Goal: Information Seeking & Learning: Get advice/opinions

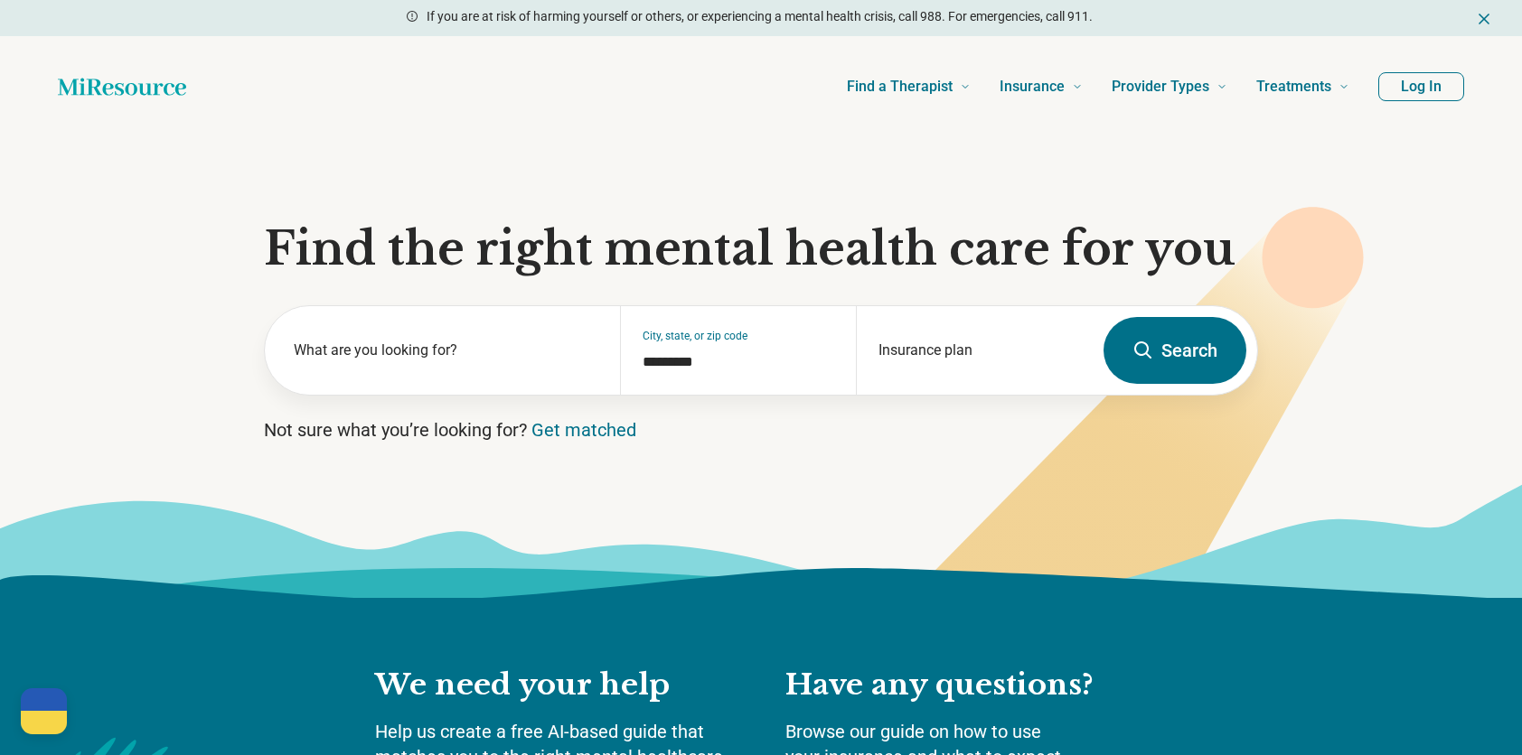
click at [1281, 428] on icon at bounding box center [1119, 431] width 489 height 449
click at [963, 338] on div "Insurance plan" at bounding box center [974, 350] width 237 height 89
drag, startPoint x: 840, startPoint y: 204, endPoint x: 451, endPoint y: 356, distance: 418.0
click at [451, 356] on label "What are you looking for?" at bounding box center [446, 351] width 305 height 22
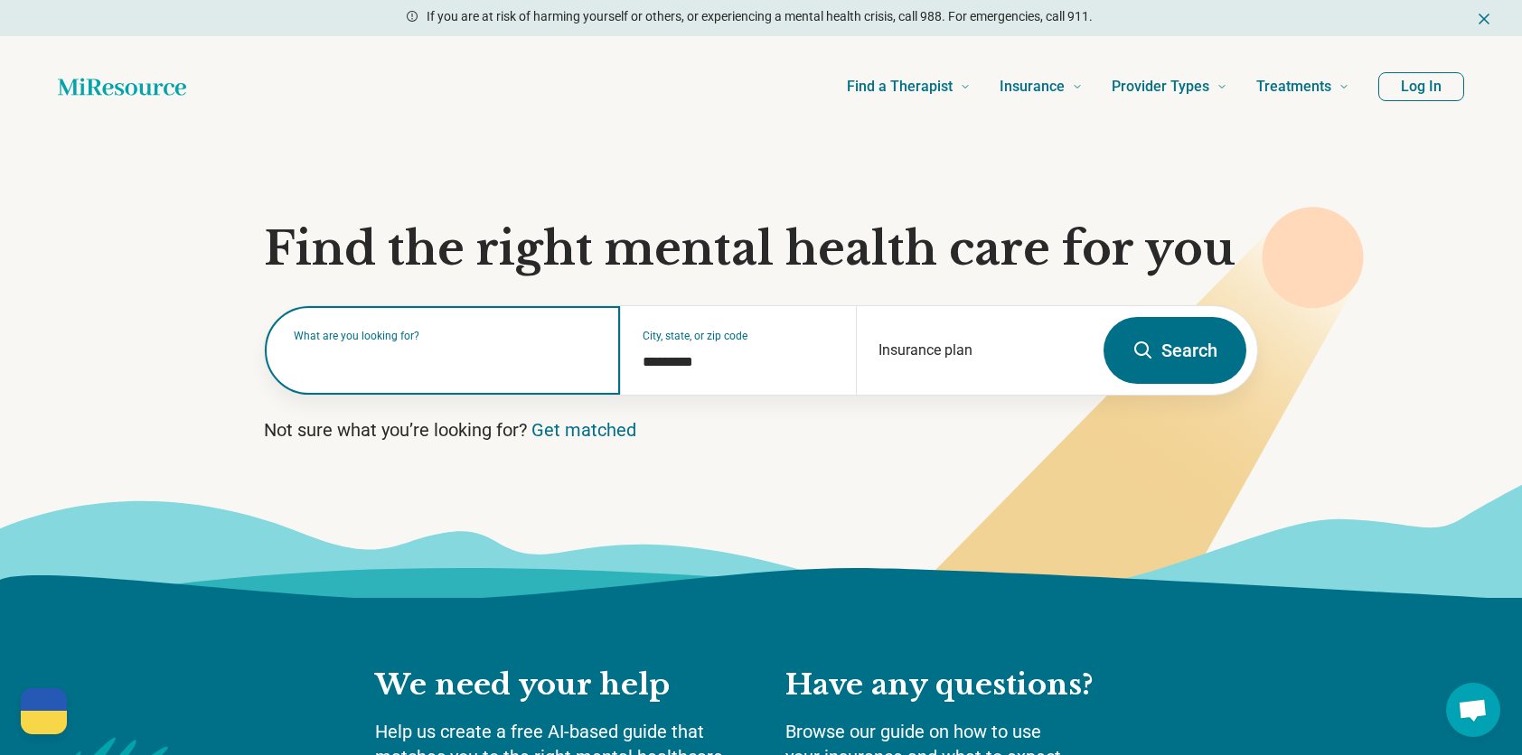
click at [451, 356] on input "text" at bounding box center [446, 360] width 305 height 22
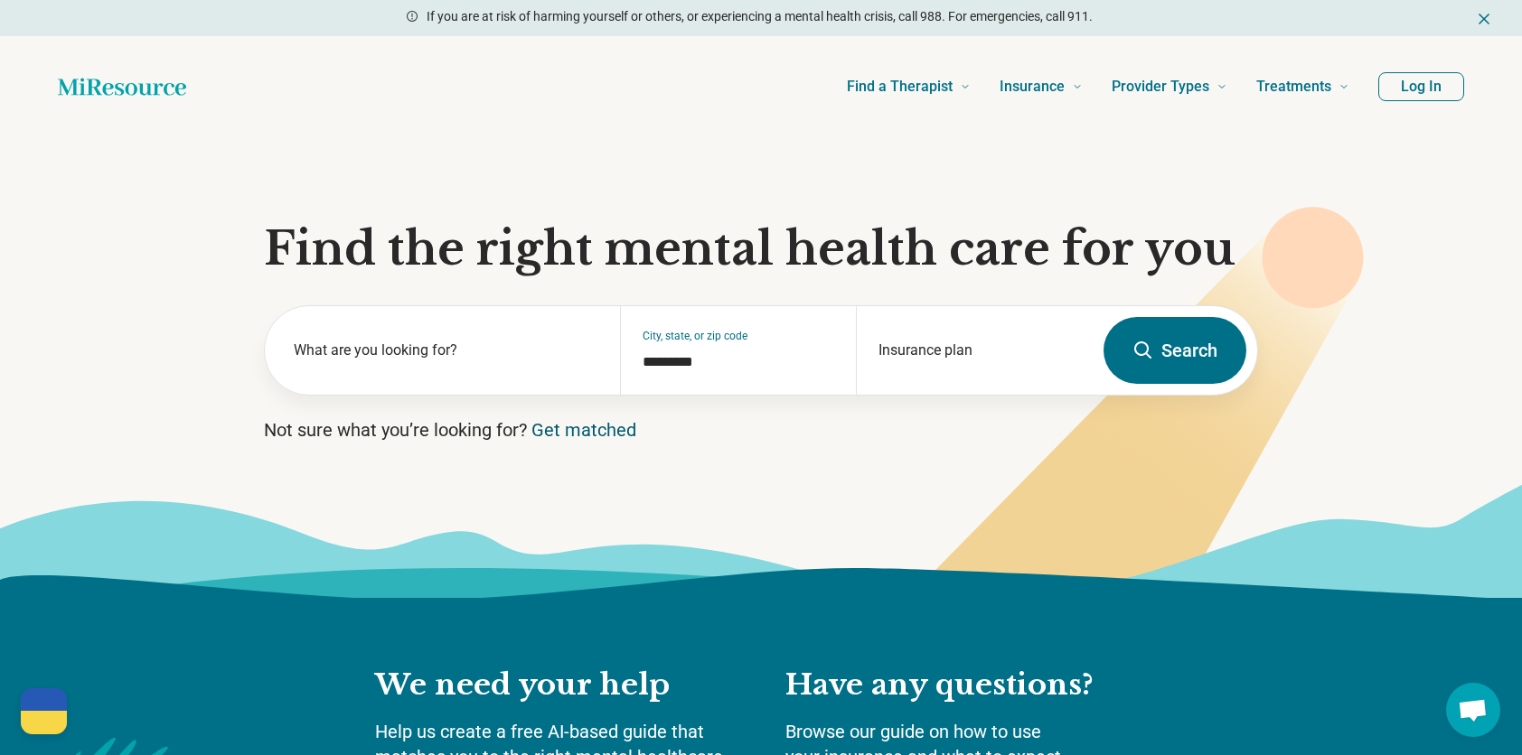
click at [626, 428] on link "Get matched" at bounding box center [583, 430] width 105 height 22
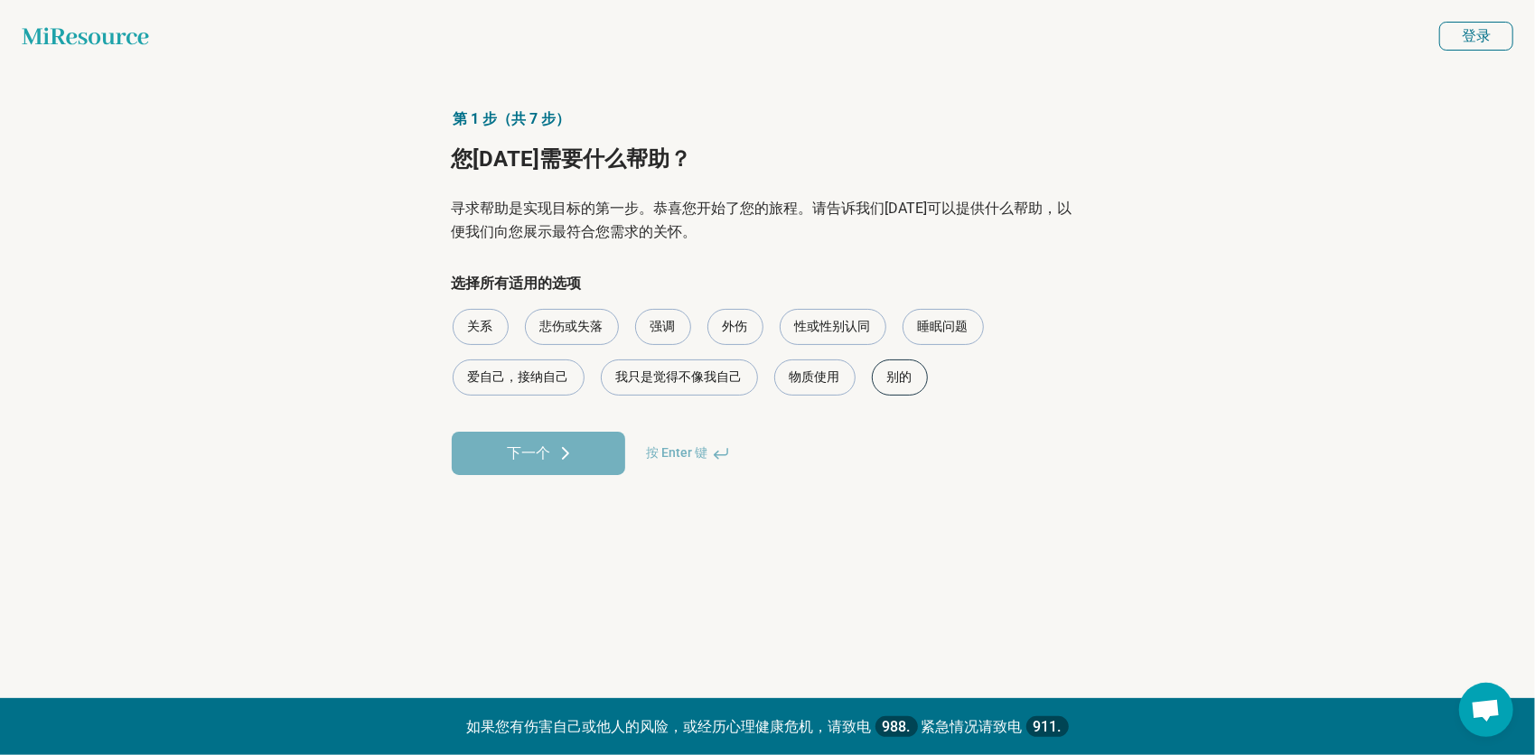
click at [887, 369] on div "别的" at bounding box center [900, 378] width 56 height 36
click at [563, 457] on icon at bounding box center [565, 453] width 5 height 11
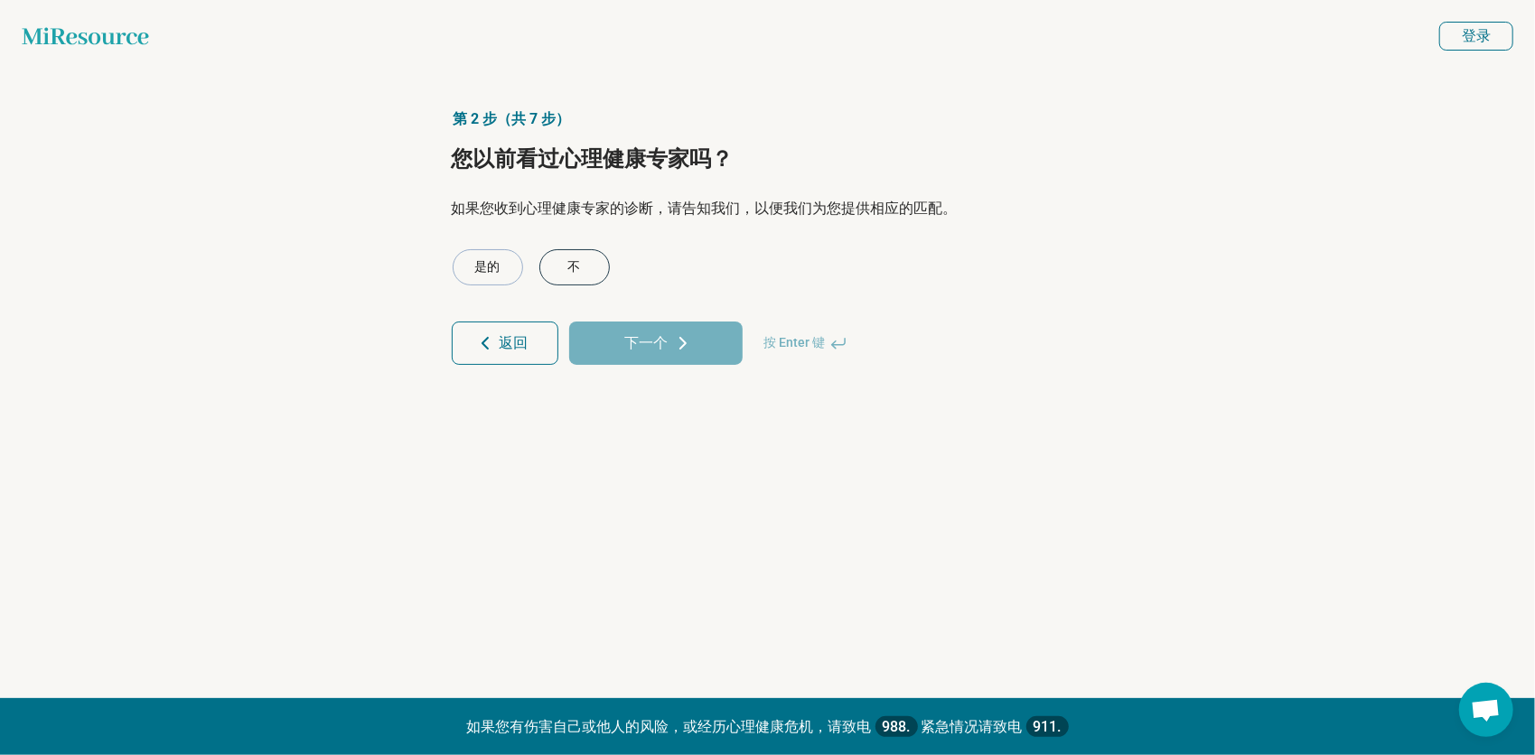
click at [569, 271] on div "不" at bounding box center [574, 267] width 70 height 36
click at [653, 331] on button "下一个" at bounding box center [656, 343] width 174 height 43
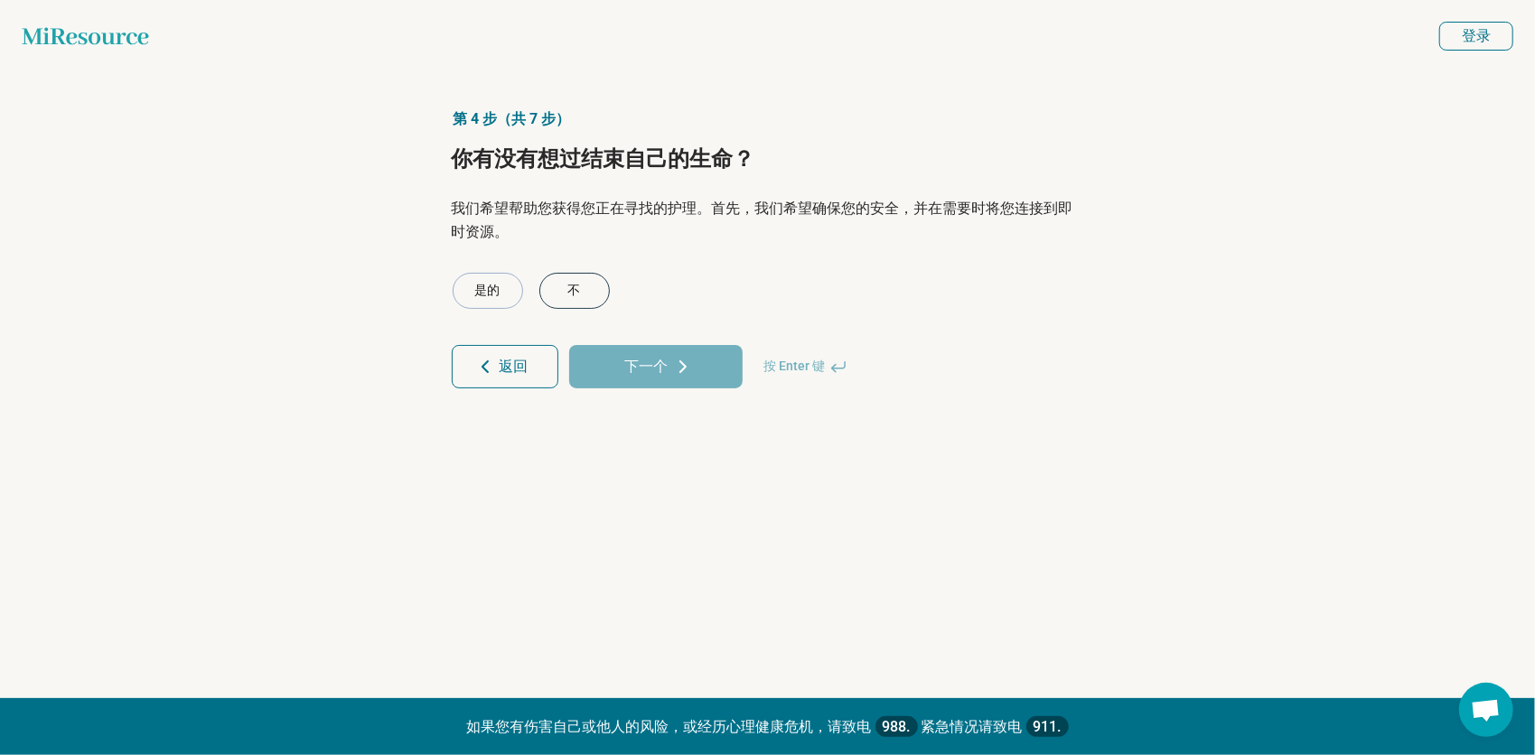
click at [605, 286] on div "不" at bounding box center [574, 291] width 70 height 36
click at [692, 365] on icon at bounding box center [683, 367] width 22 height 22
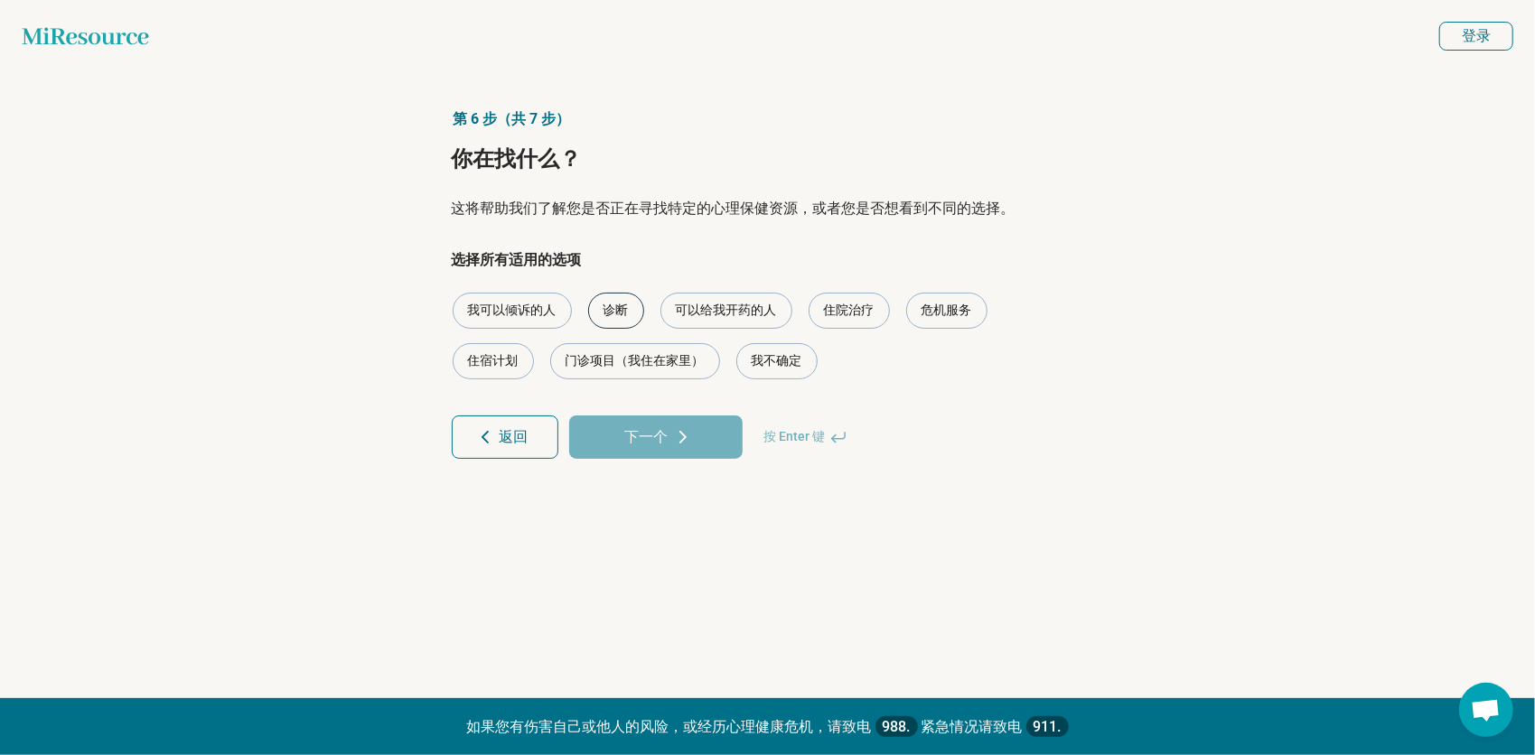
click at [629, 313] on div "诊断" at bounding box center [616, 311] width 56 height 36
click at [672, 445] on icon at bounding box center [683, 438] width 22 height 22
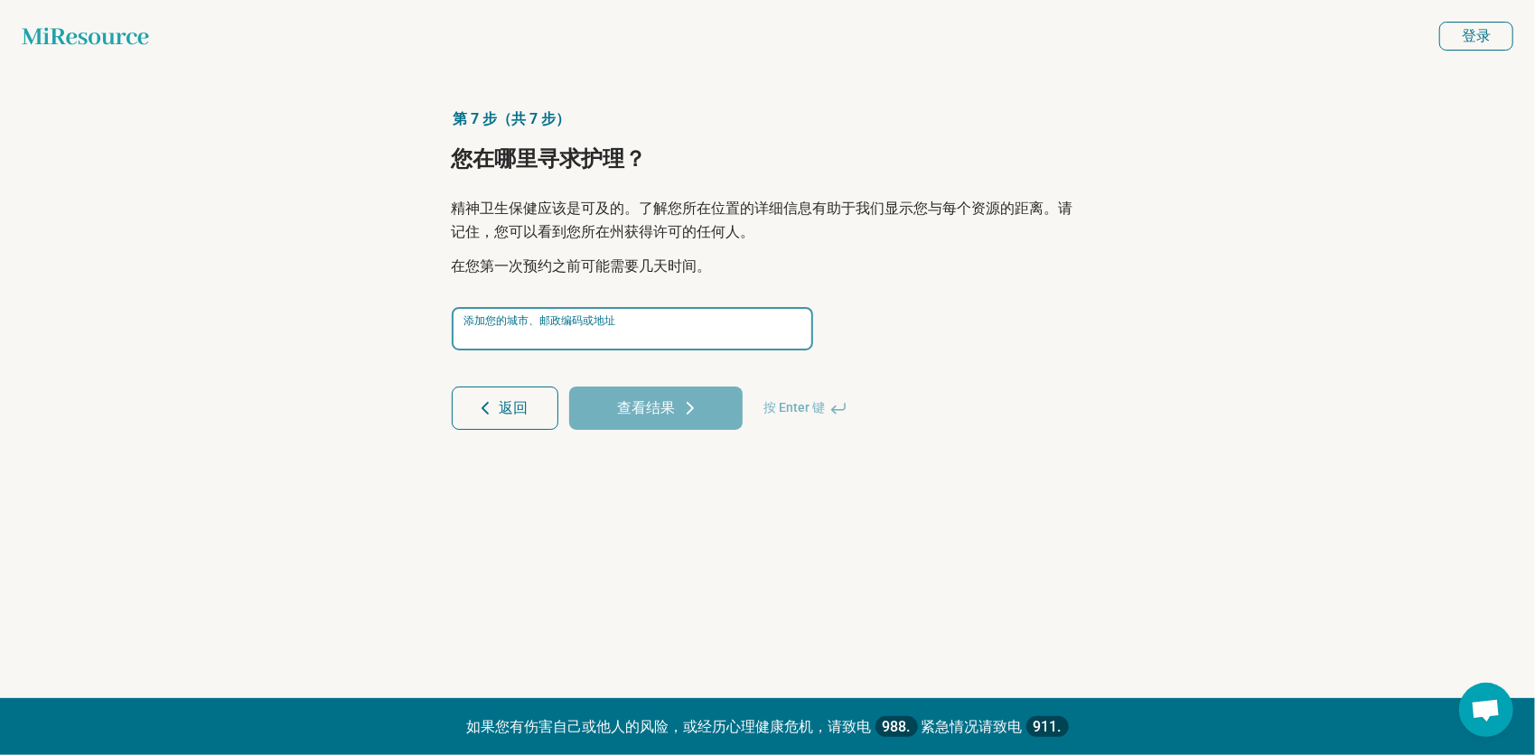
click at [659, 342] on input at bounding box center [632, 328] width 361 height 43
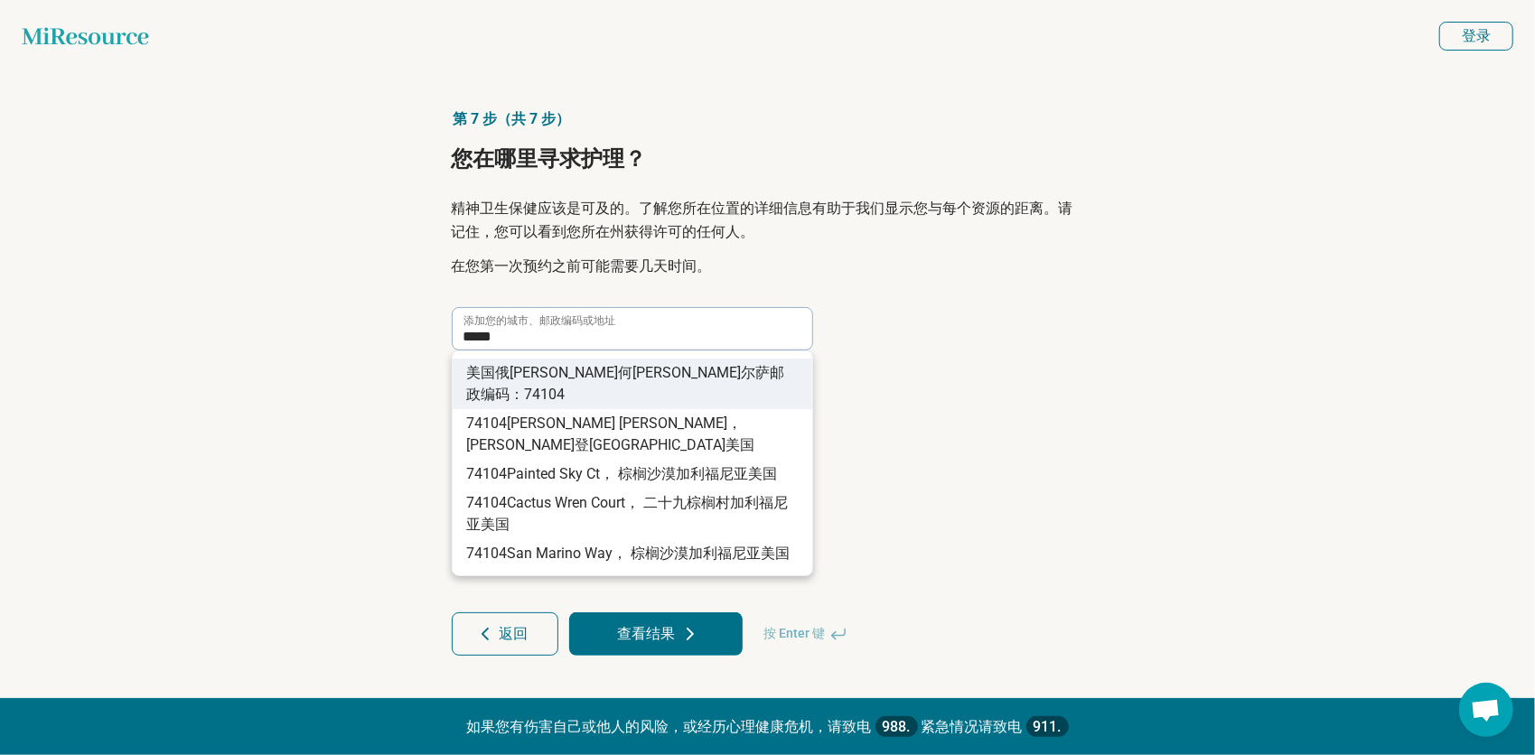
click at [665, 369] on span "美国俄克拉何马塔尔萨邮政编码：" at bounding box center [626, 383] width 318 height 39
type input "**********"
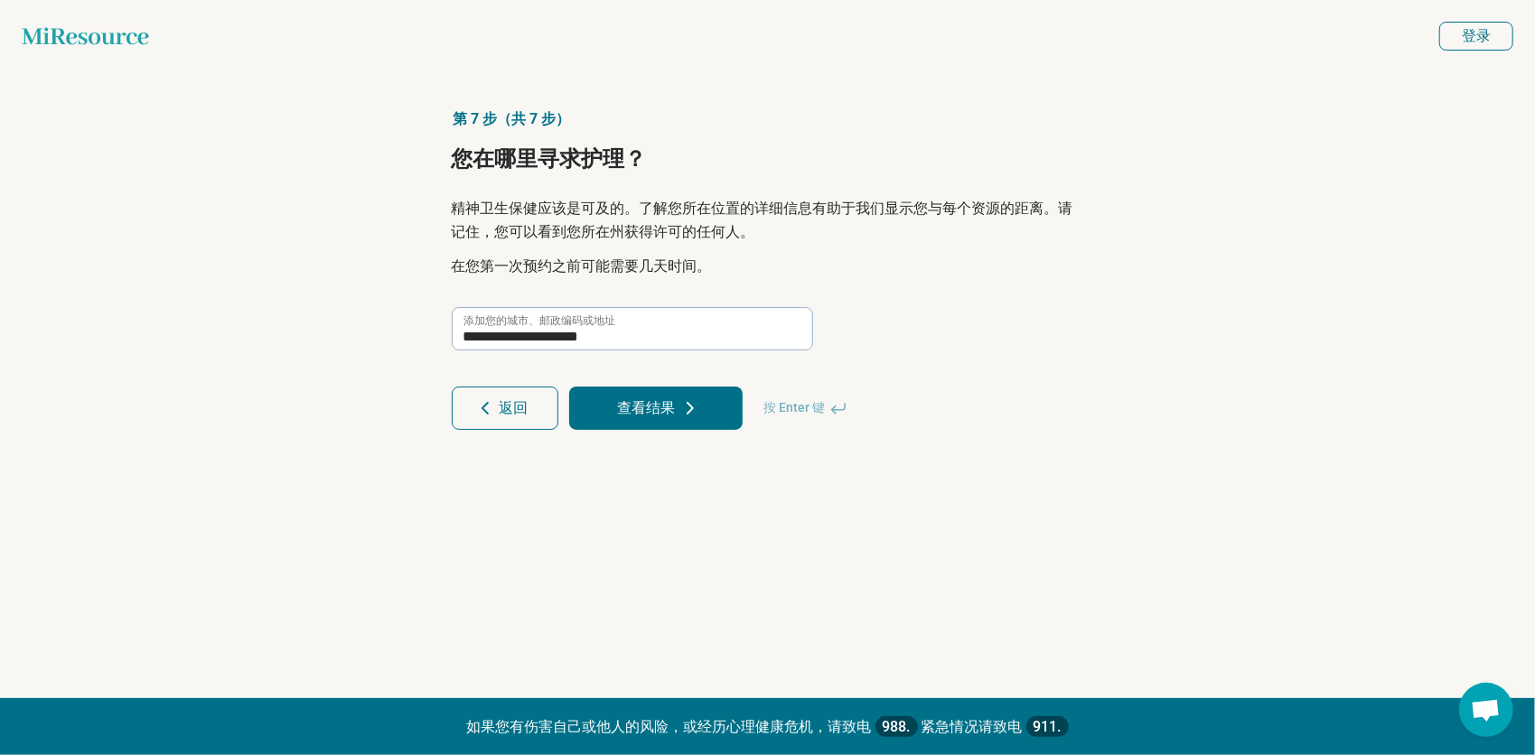
click at [655, 408] on font "查看结果" at bounding box center [647, 408] width 58 height 14
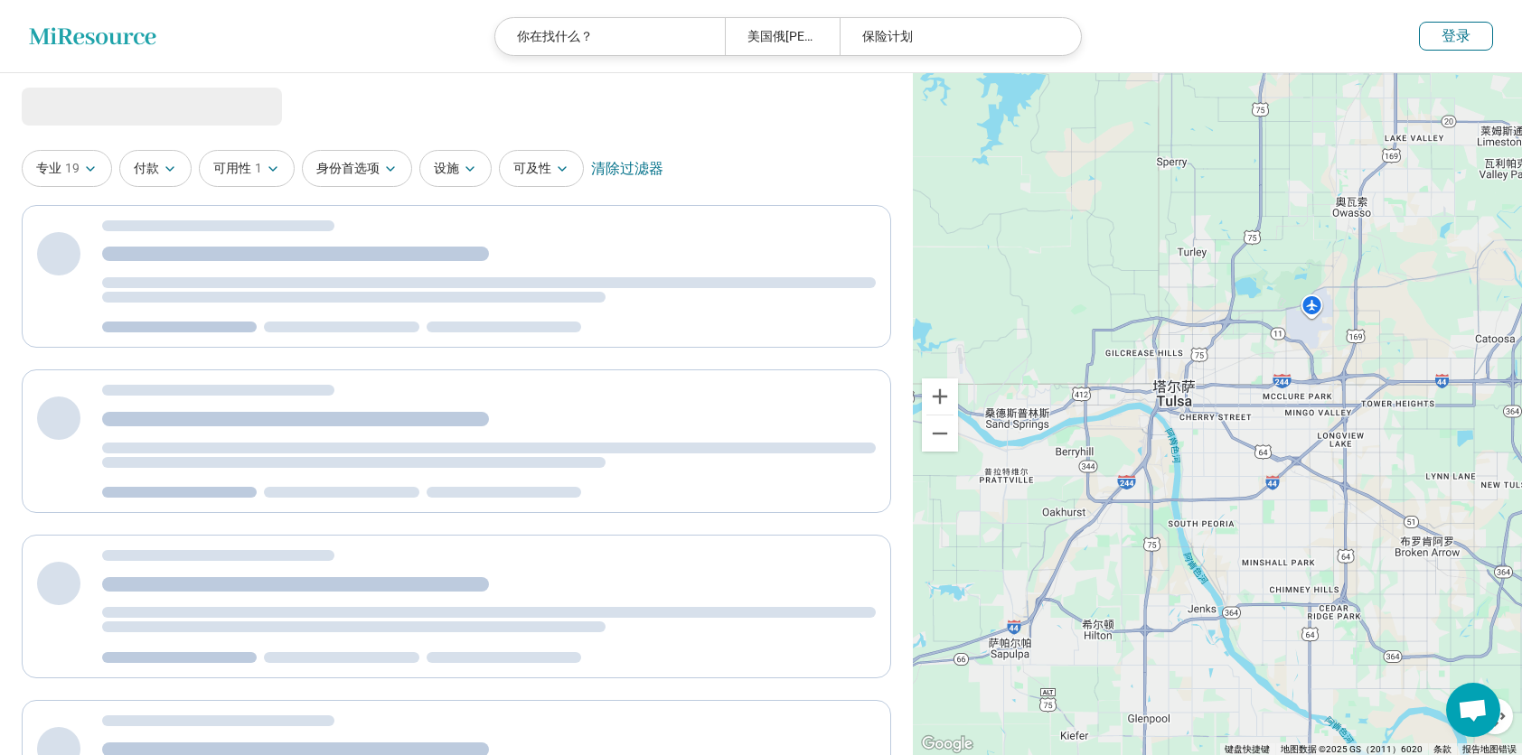
select select "***"
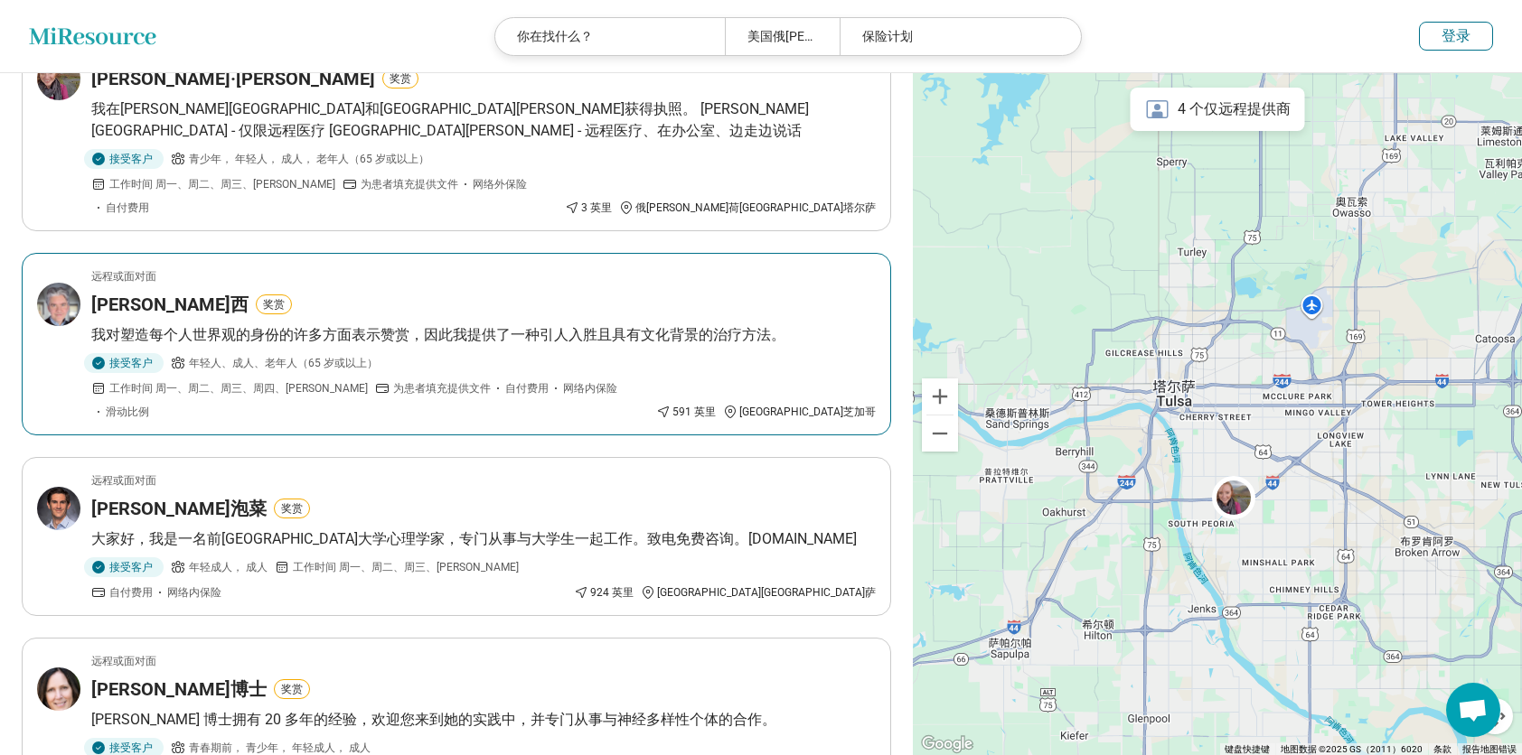
scroll to position [181, 0]
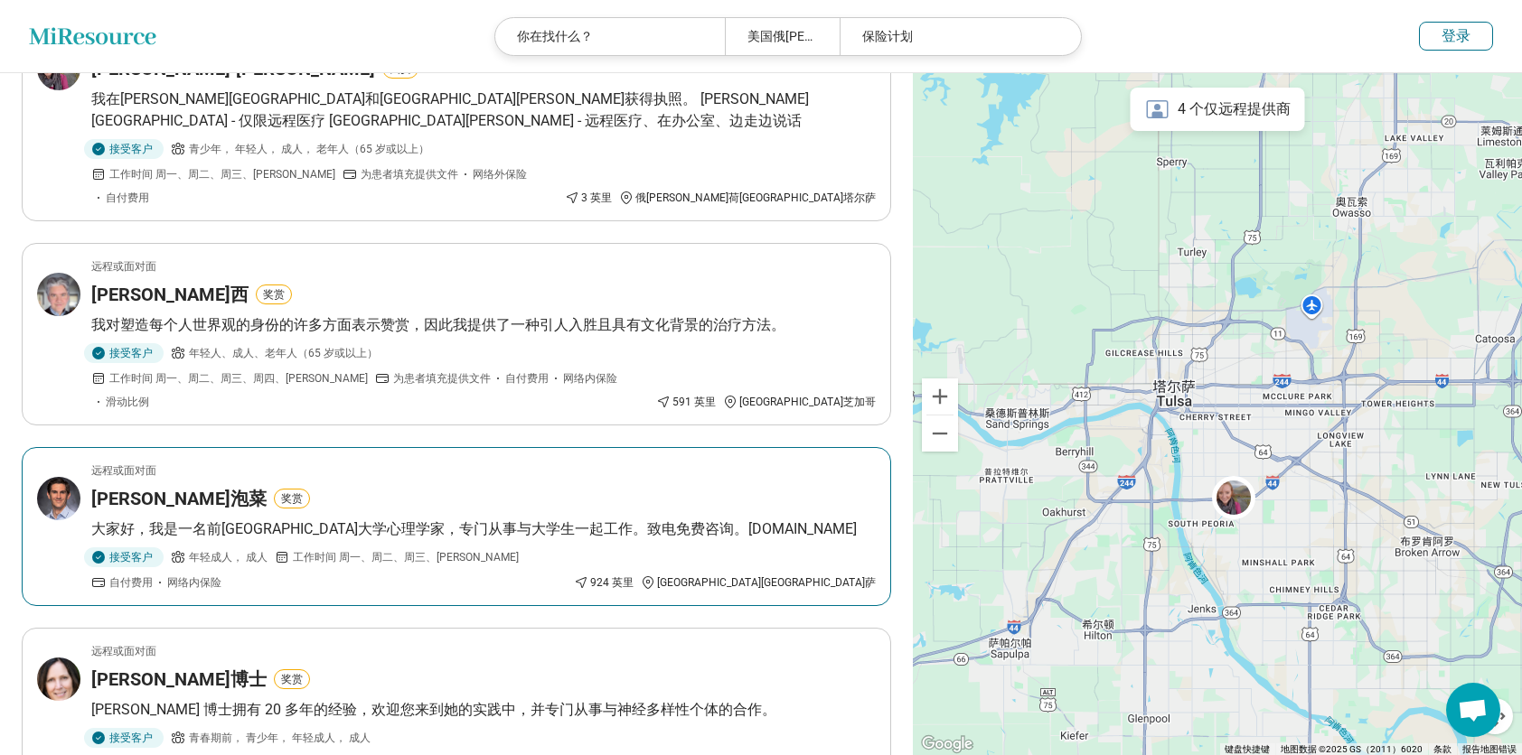
click at [665, 486] on div "科林泡菜 奖赏" at bounding box center [483, 498] width 784 height 25
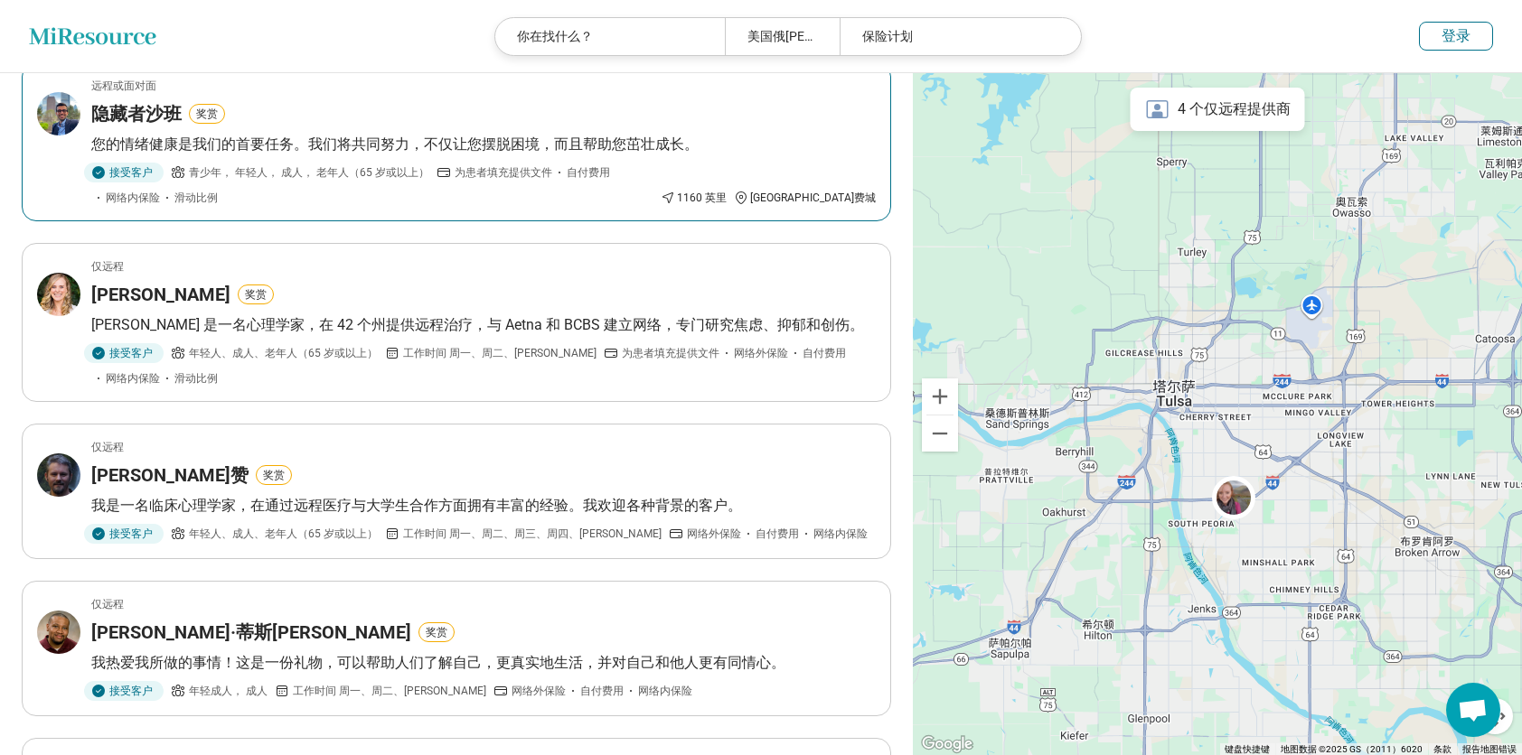
scroll to position [994, 0]
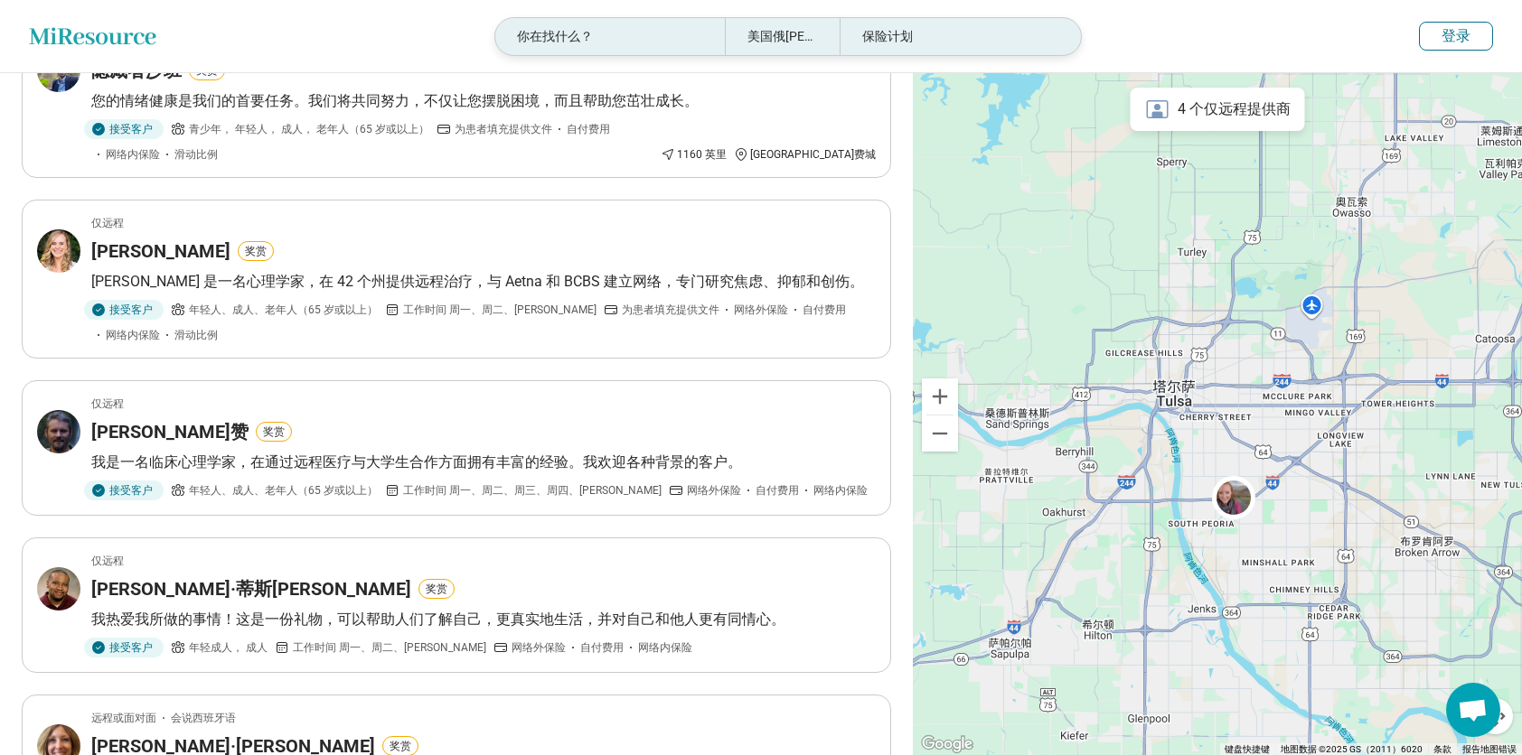
click at [604, 51] on div "你在找什么？" at bounding box center [610, 36] width 230 height 37
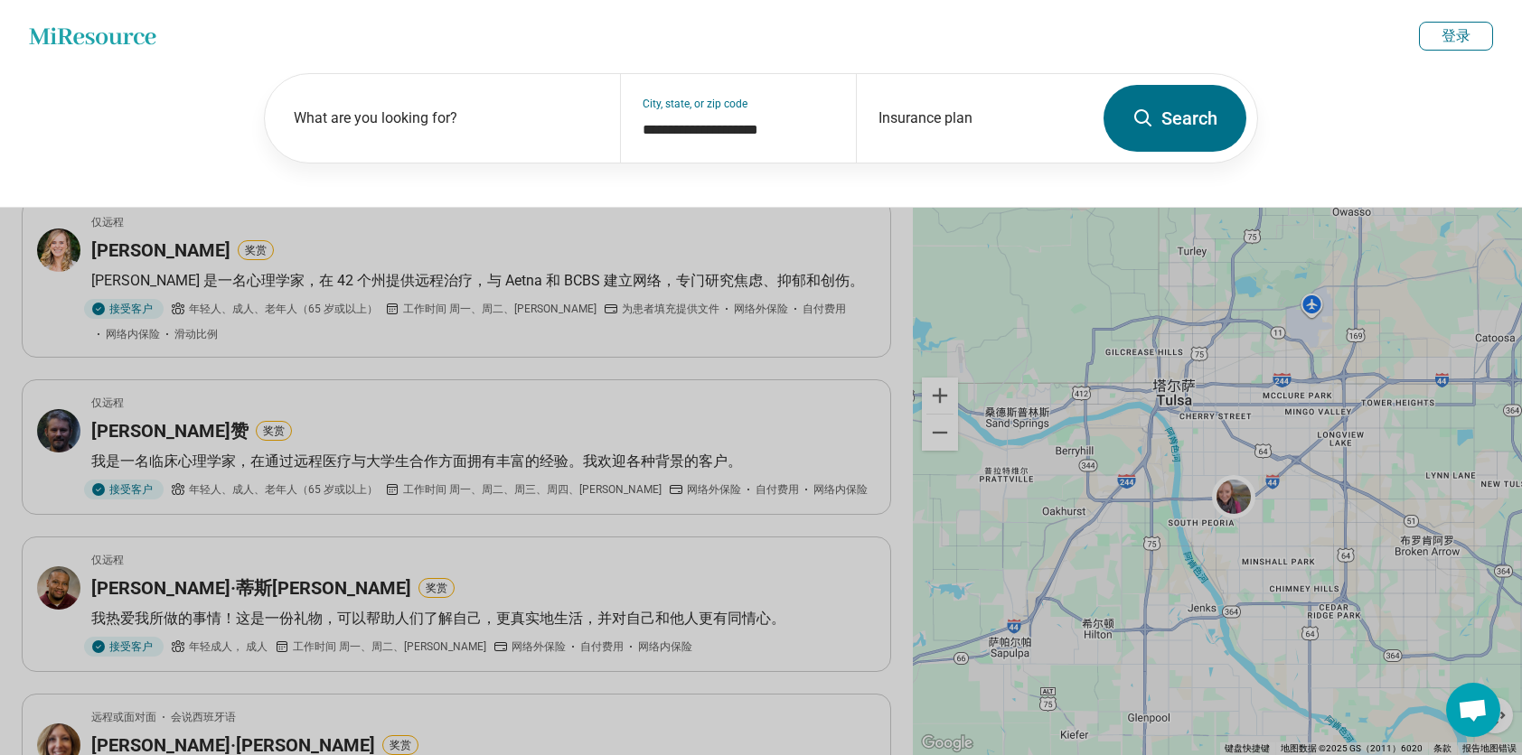
scroll to position [993, 0]
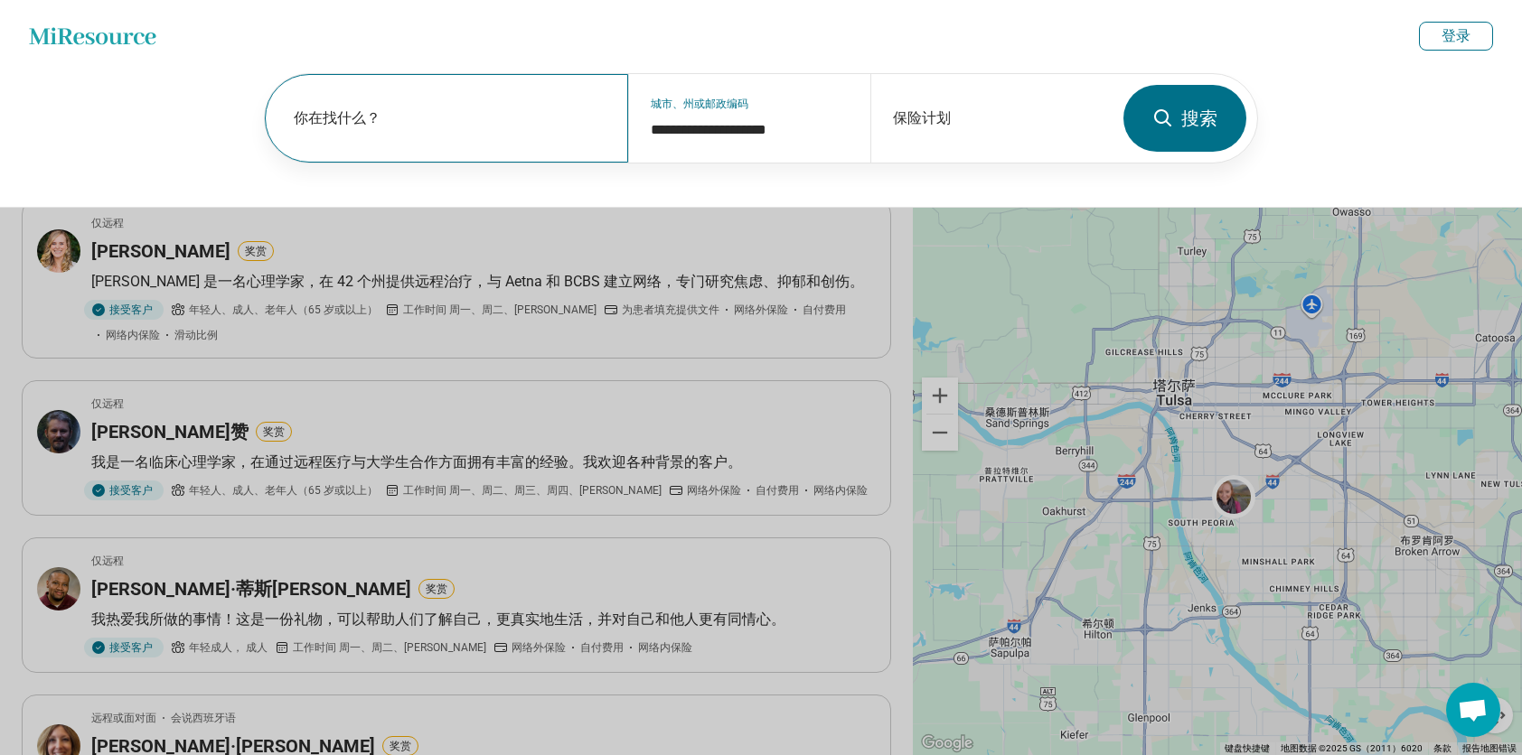
click at [515, 94] on div "你在找什么？" at bounding box center [446, 118] width 363 height 89
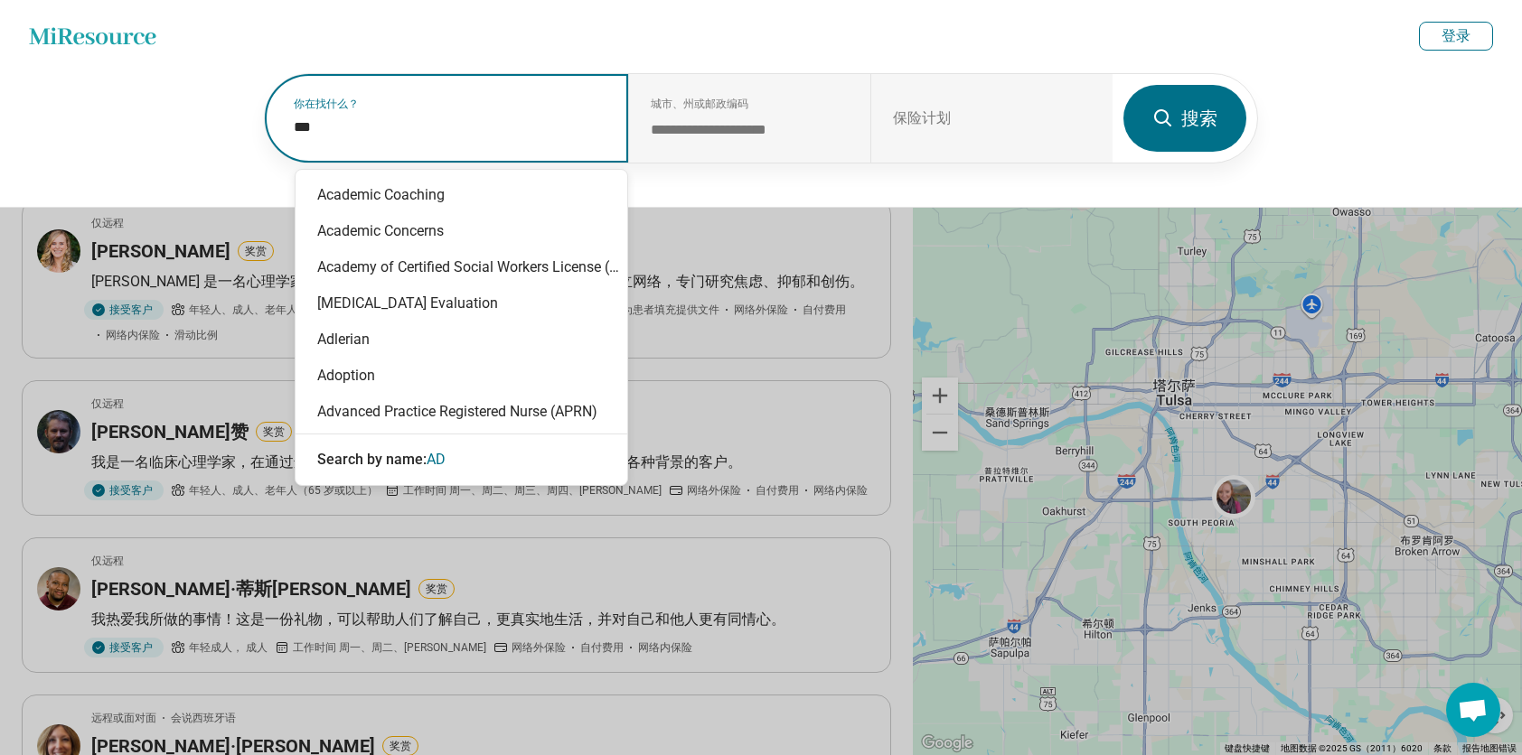
type input "****"
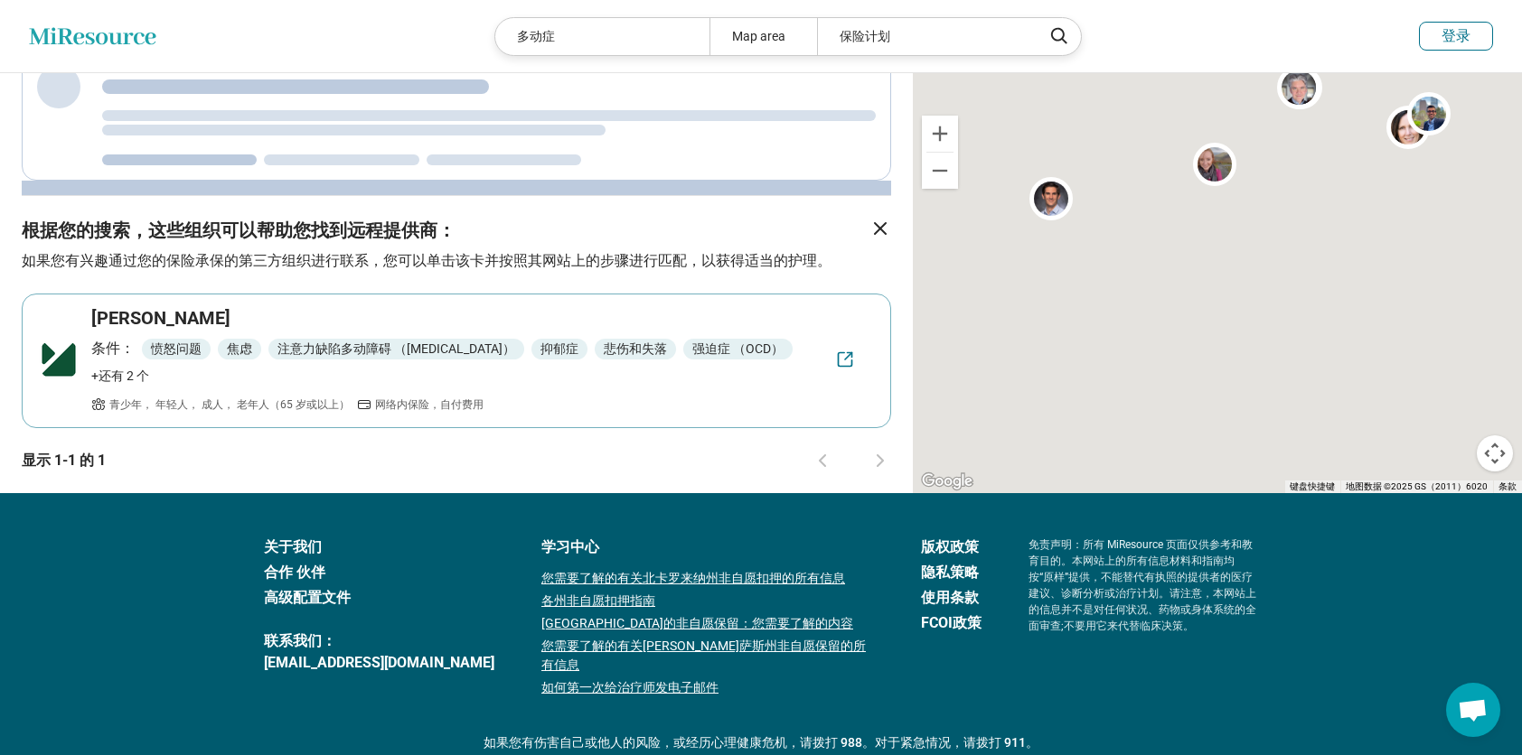
scroll to position [0, 0]
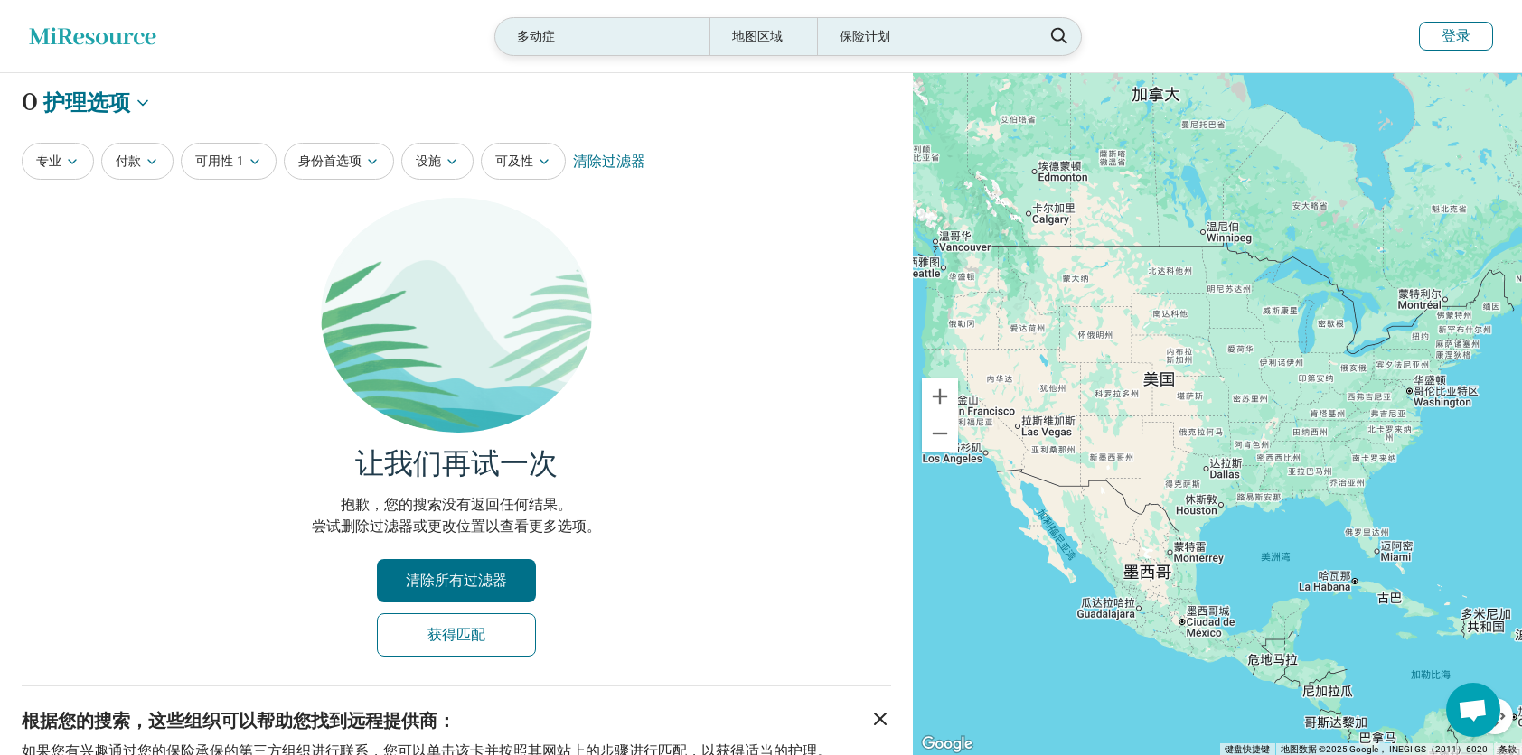
click at [549, 24] on div "多动症" at bounding box center [602, 36] width 214 height 37
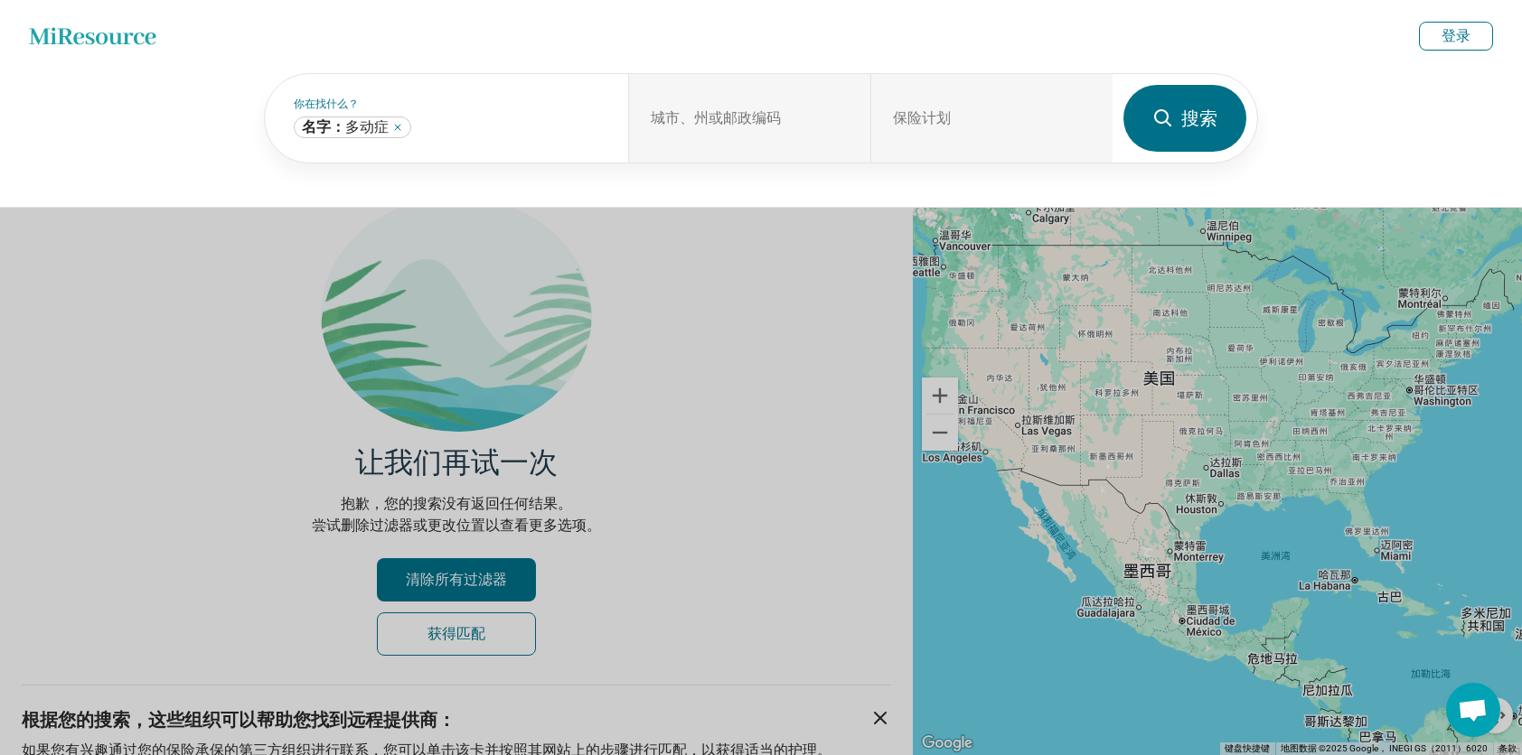
click at [750, 287] on button at bounding box center [761, 377] width 1522 height 755
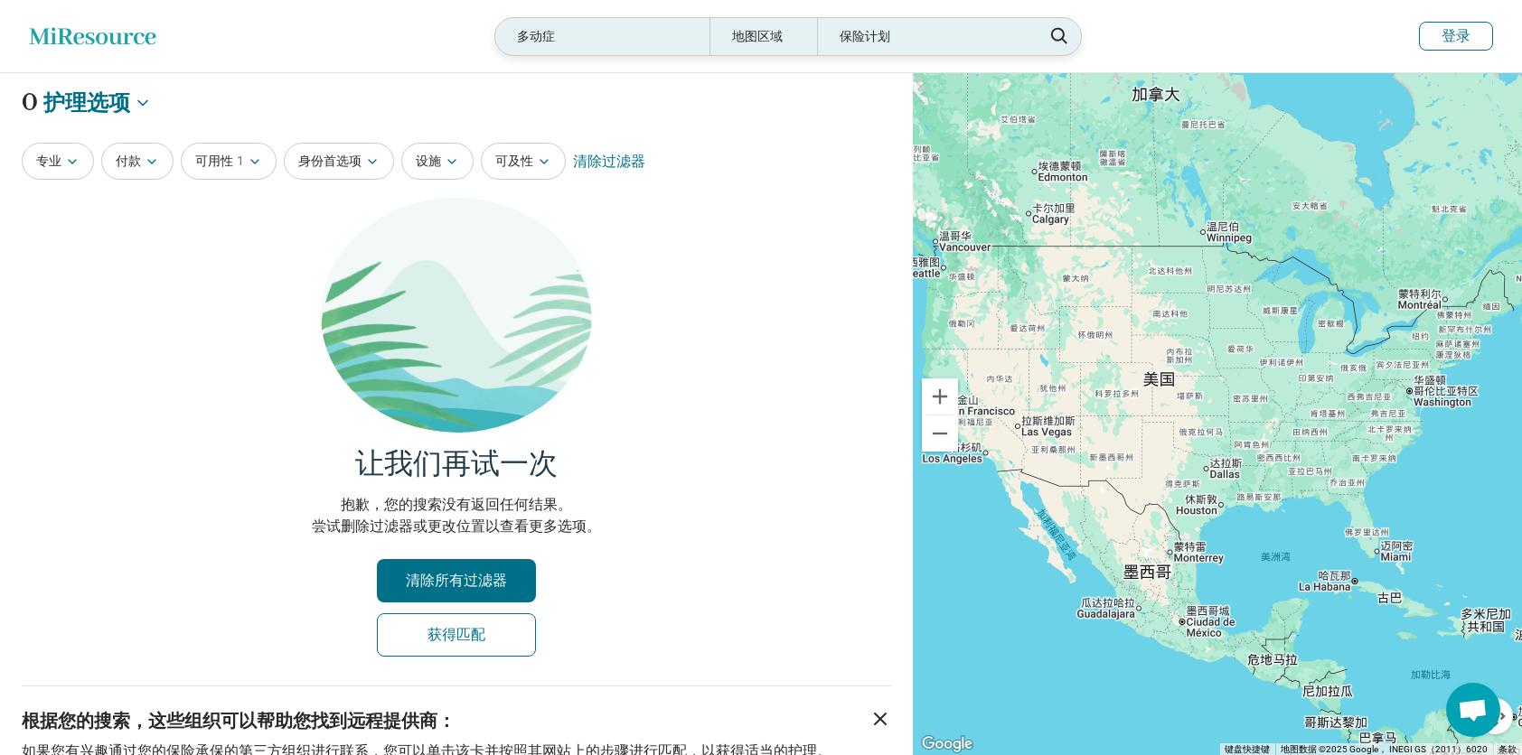
click at [607, 31] on div "多动症" at bounding box center [602, 36] width 214 height 37
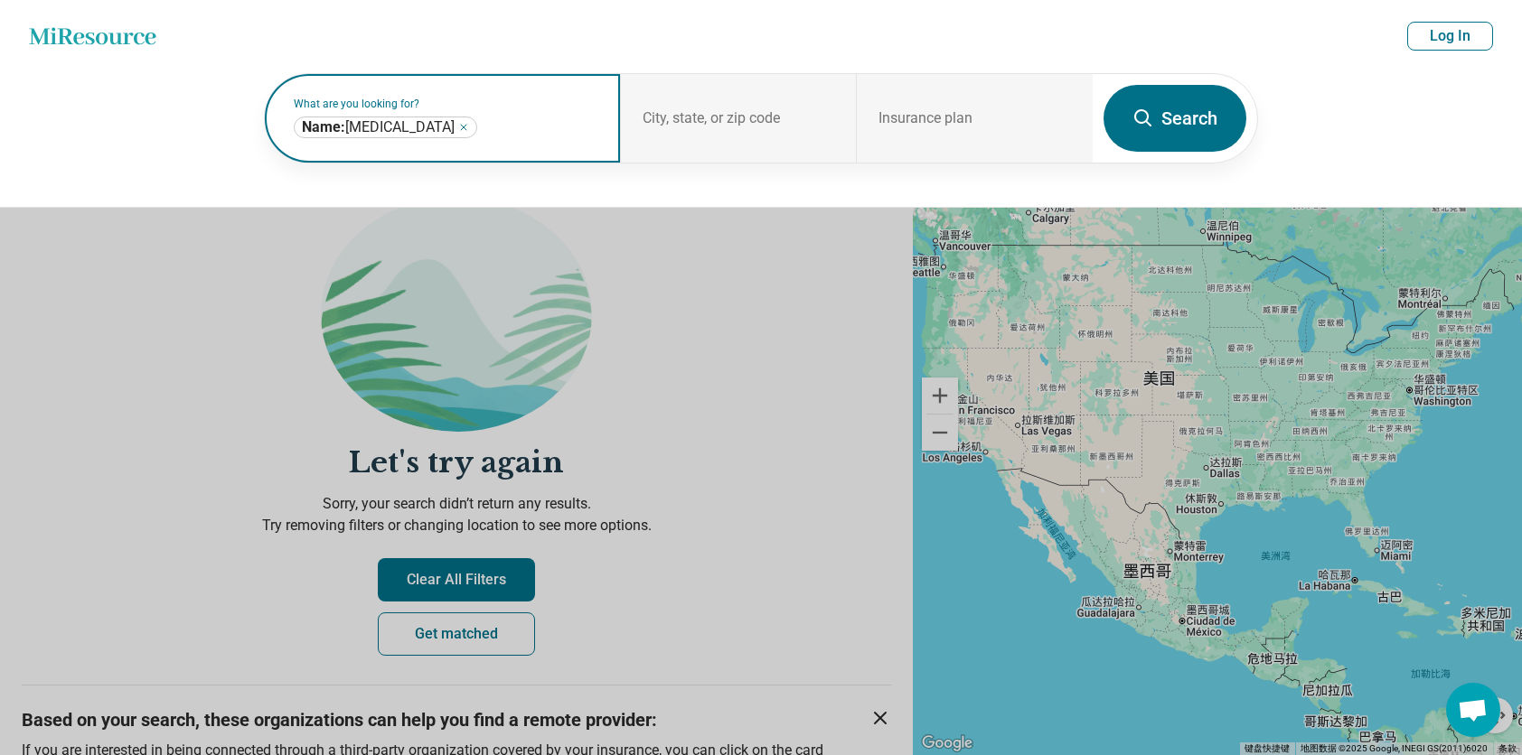
click at [536, 136] on input "text" at bounding box center [539, 128] width 117 height 22
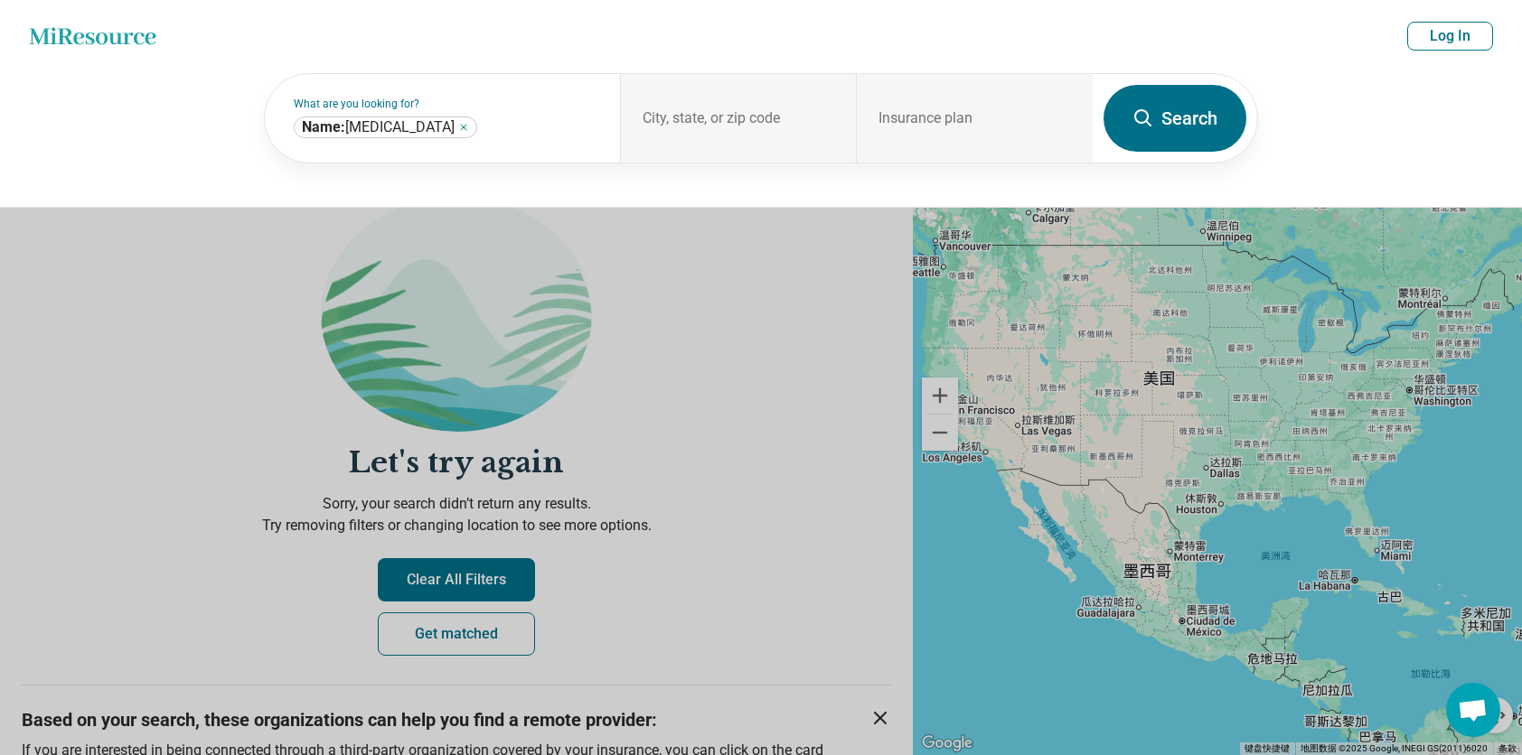
click at [1216, 143] on button "Search" at bounding box center [1174, 118] width 143 height 67
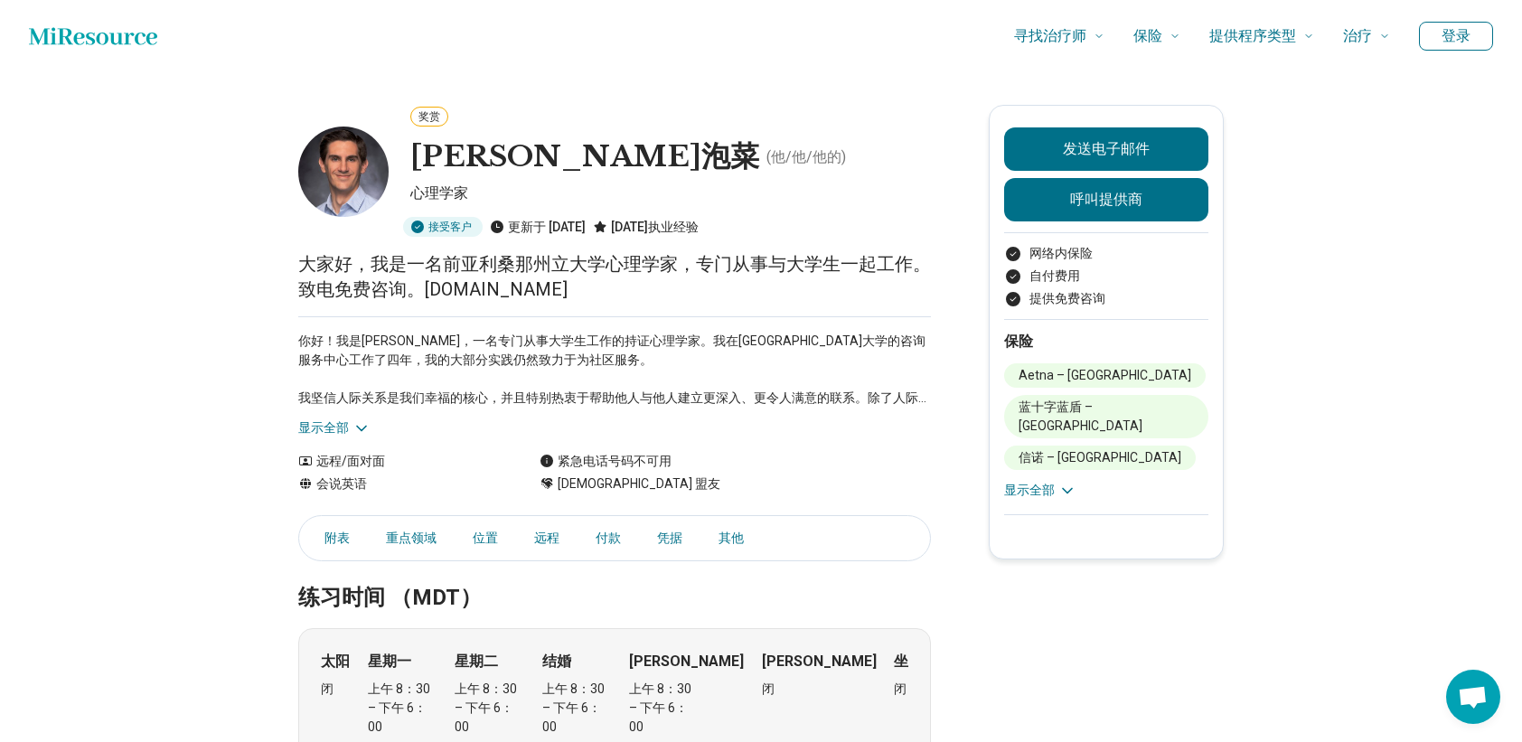
click at [349, 425] on font "显示全部" at bounding box center [323, 427] width 51 height 19
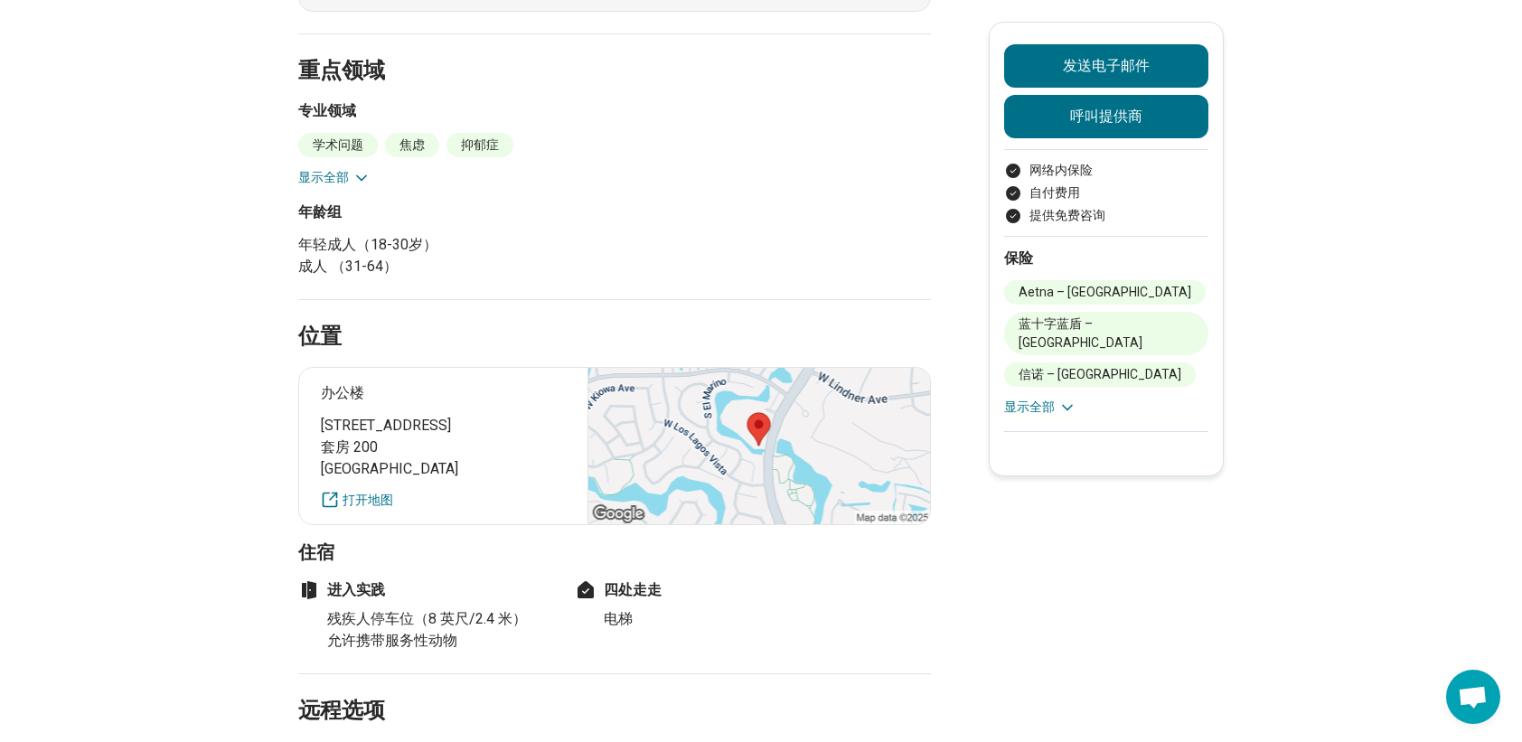
scroll to position [904, 0]
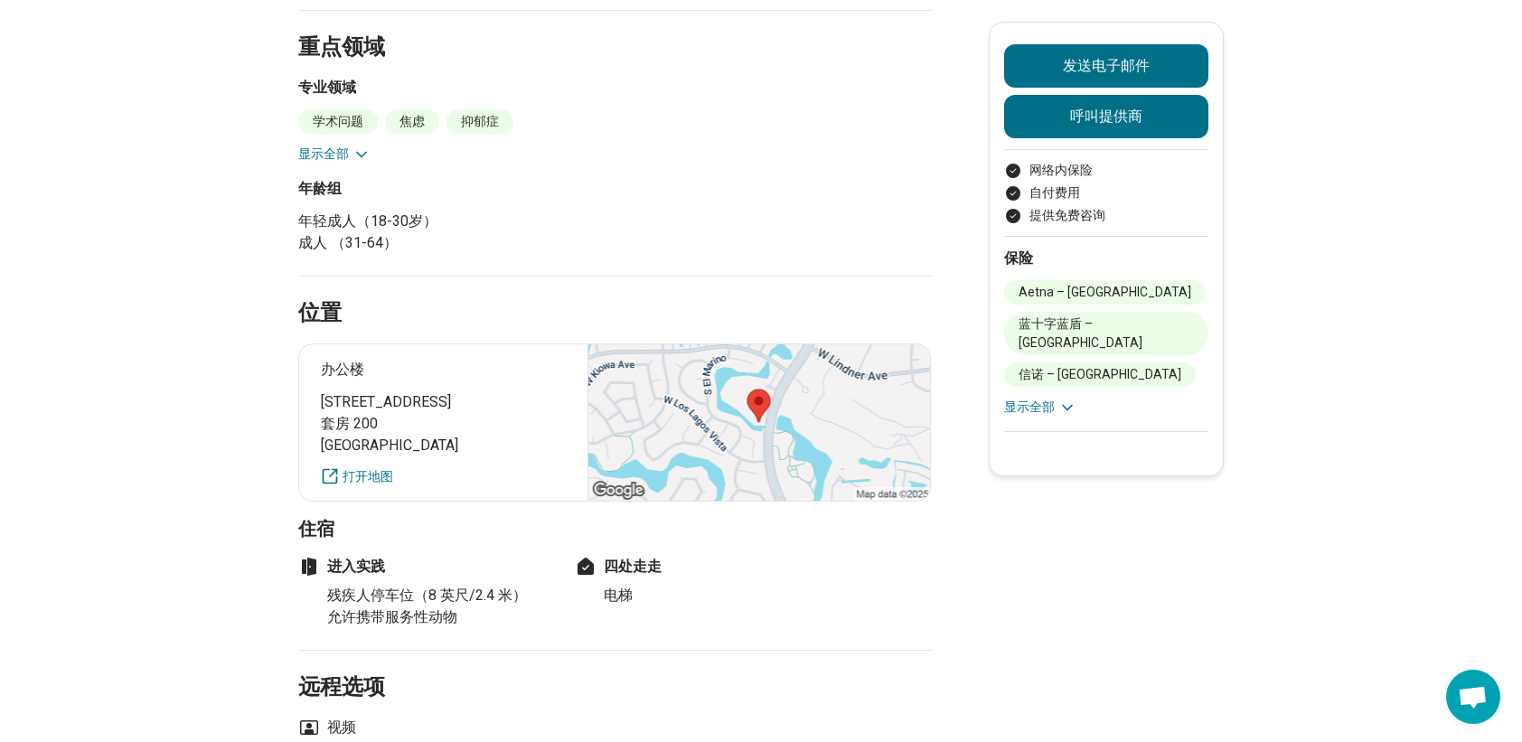
click at [361, 157] on icon at bounding box center [361, 154] width 18 height 18
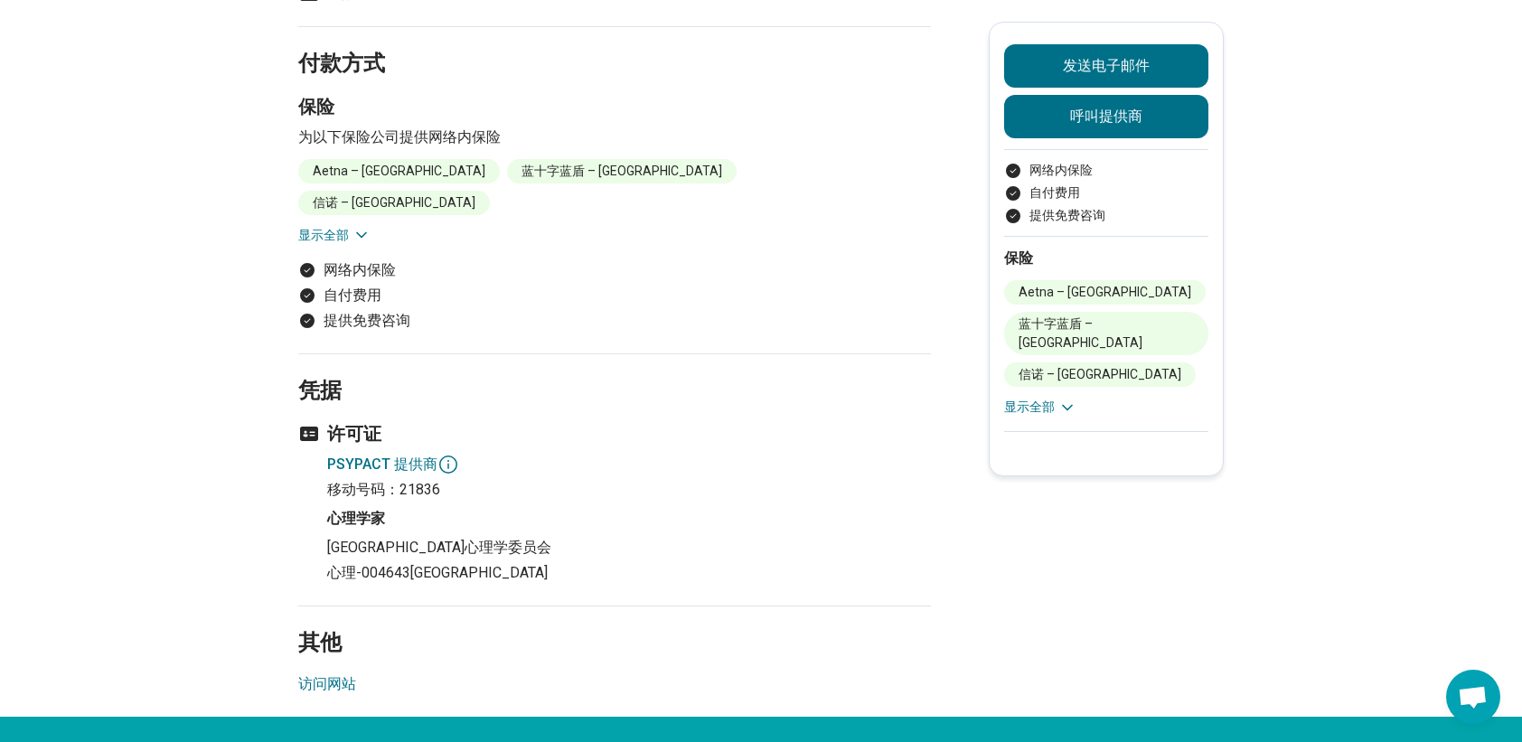
scroll to position [1717, 0]
